Goal: Task Accomplishment & Management: Manage account settings

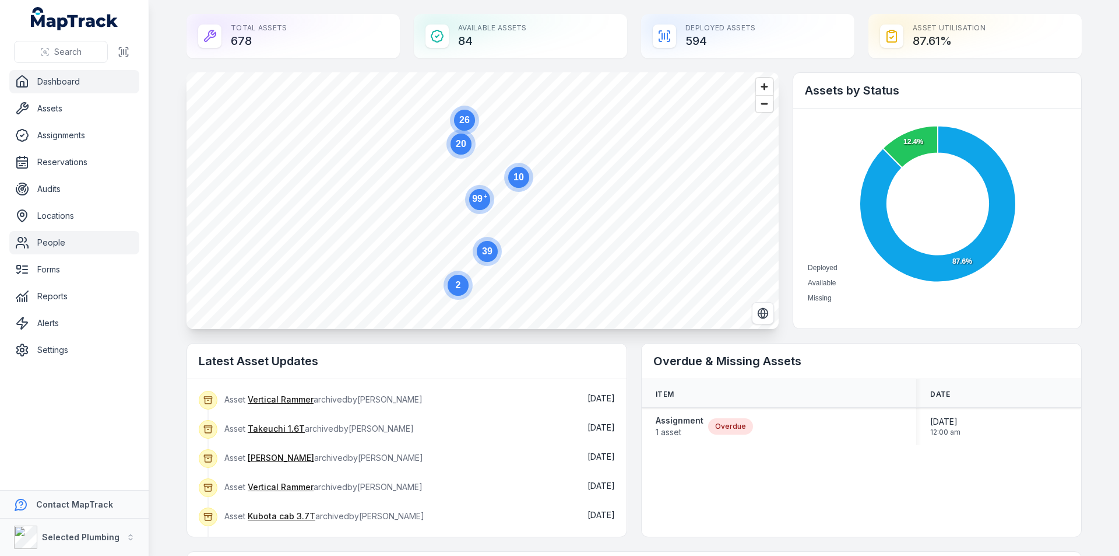
click at [50, 245] on link "People" at bounding box center [74, 242] width 130 height 23
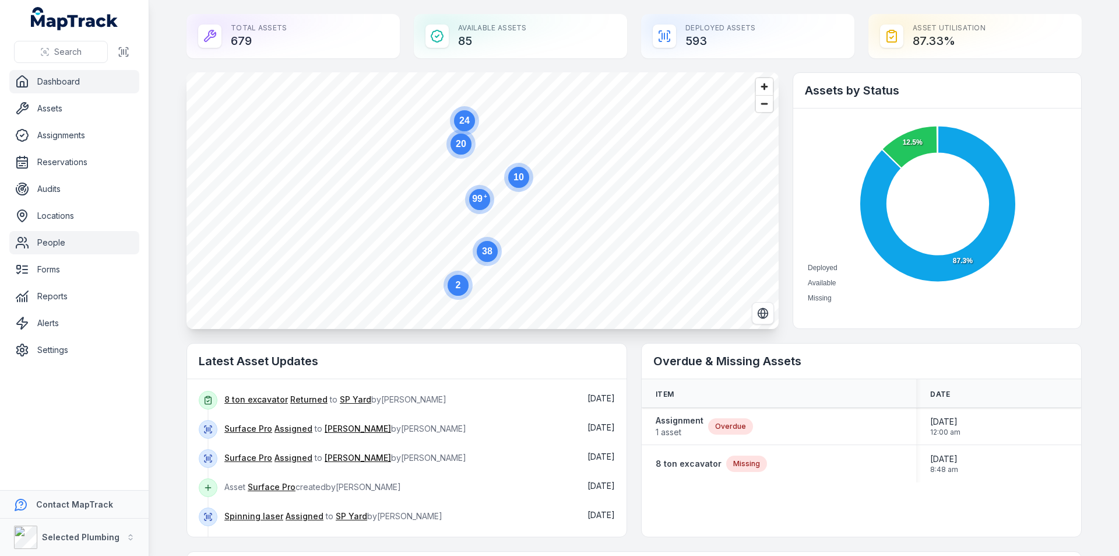
click at [51, 238] on link "People" at bounding box center [74, 242] width 130 height 23
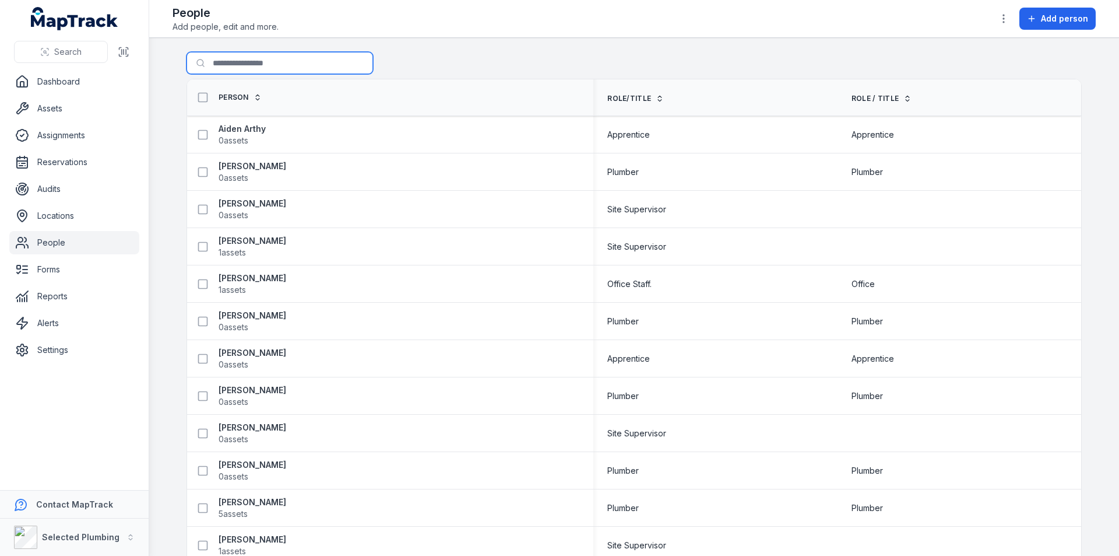
click at [237, 68] on input "Search for people" at bounding box center [280, 63] width 187 height 22
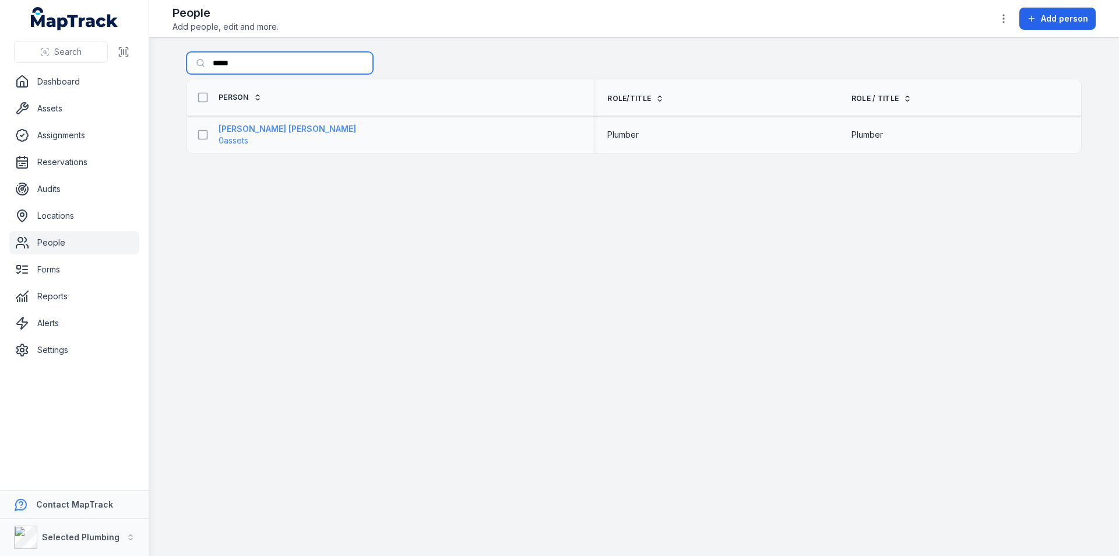
type input "*****"
click at [234, 126] on strong "Connor Keane" at bounding box center [288, 129] width 138 height 12
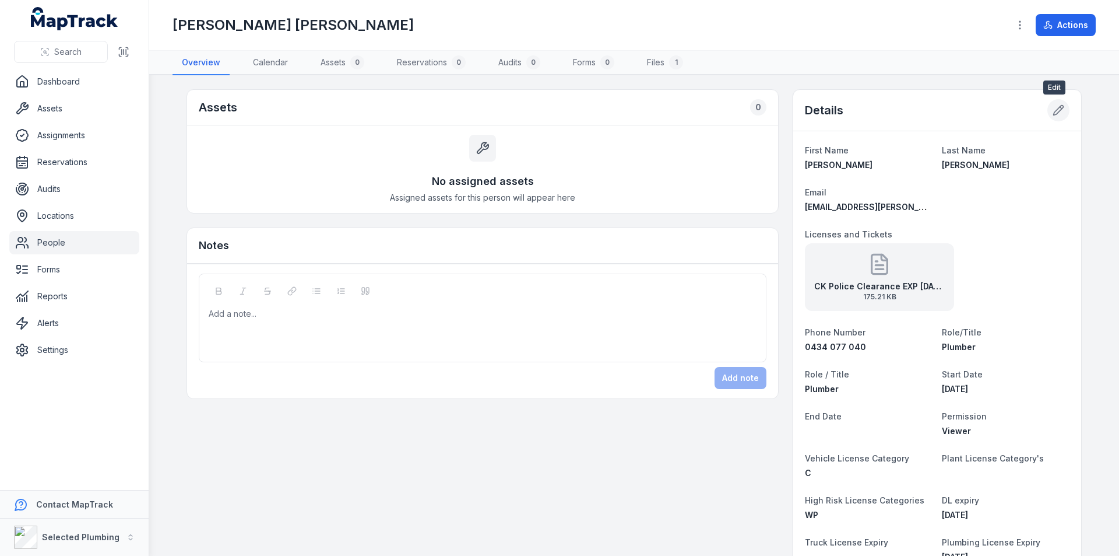
click at [1060, 108] on icon at bounding box center [1061, 108] width 2 height 2
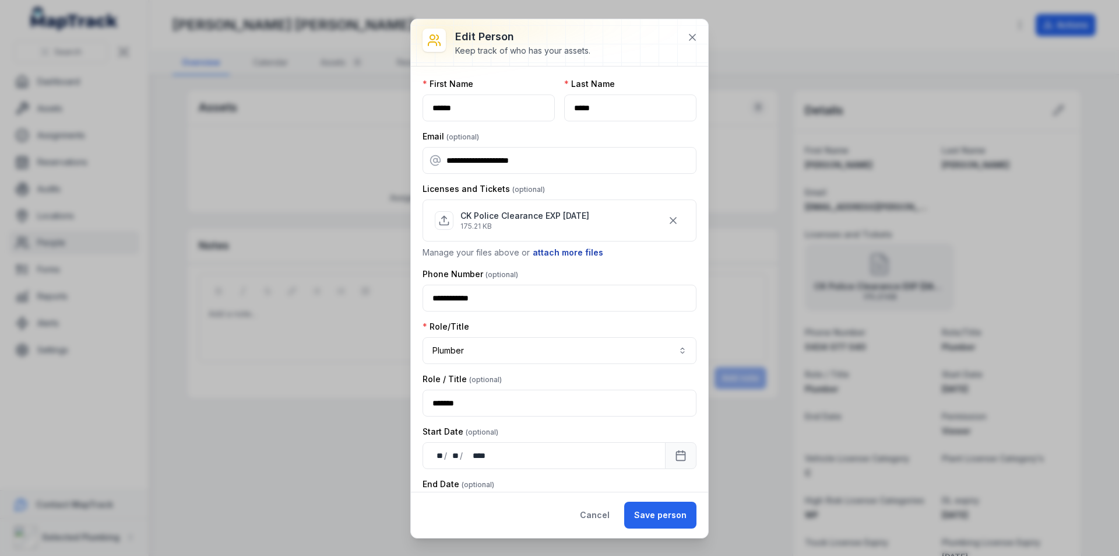
click at [553, 254] on button "attach more files" at bounding box center [568, 252] width 72 height 13
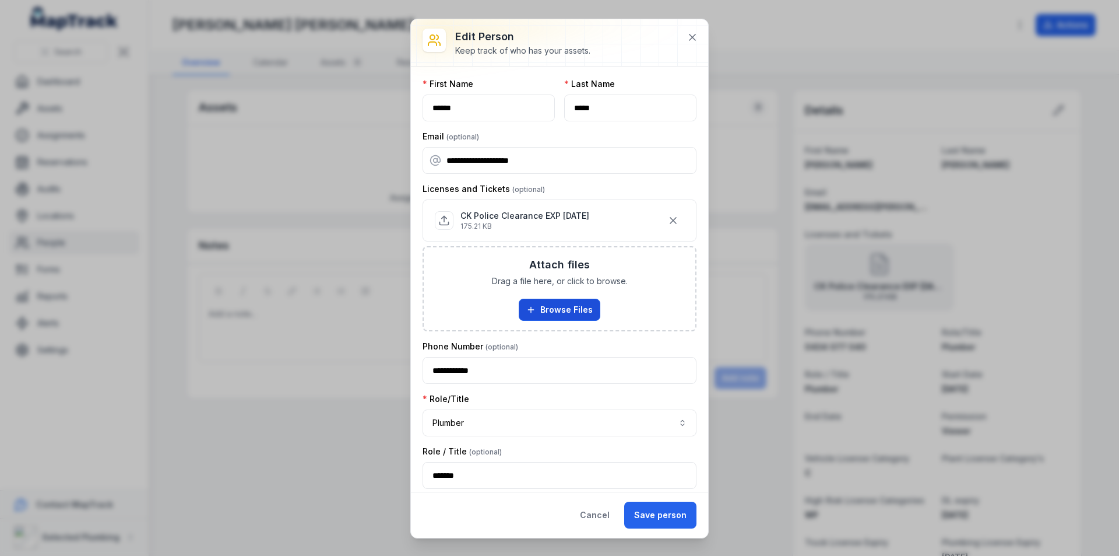
click at [564, 314] on button "Browse Files" at bounding box center [560, 309] width 82 height 22
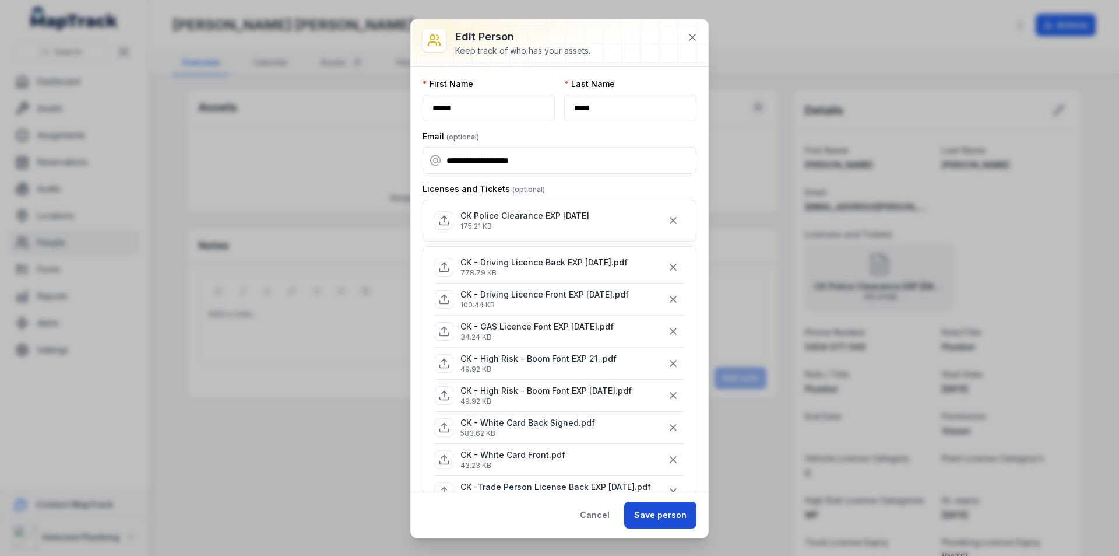
click at [655, 516] on button "Save person" at bounding box center [660, 514] width 72 height 27
